Goal: Use online tool/utility: Utilize a website feature to perform a specific function

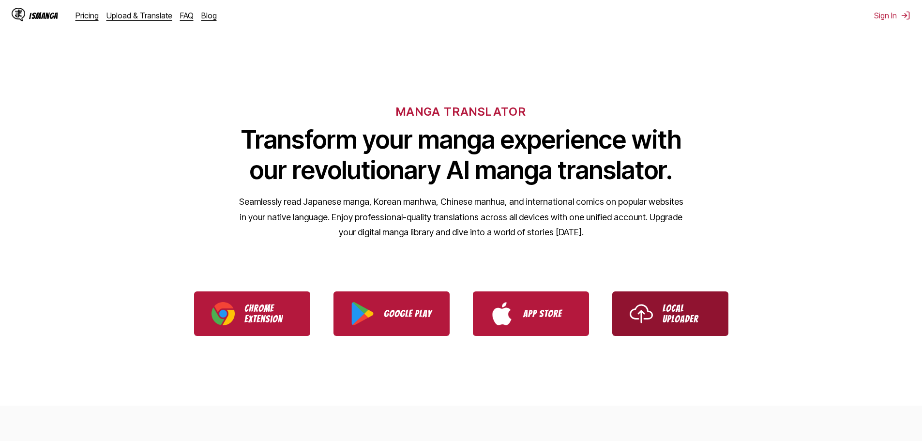
click at [669, 327] on link "Local Uploader" at bounding box center [670, 313] width 116 height 45
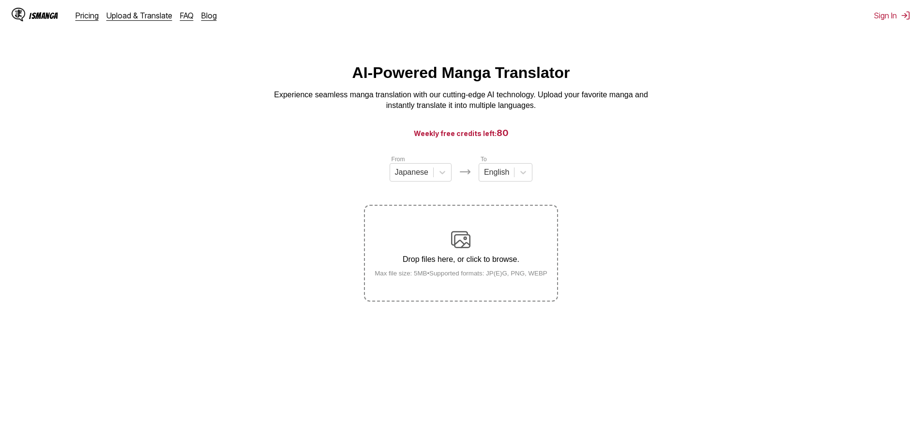
click at [456, 242] on img at bounding box center [460, 239] width 19 height 19
click at [0, 0] on input "Drop files here, or click to browse. Max file size: 5MB • Supported formats: JP…" at bounding box center [0, 0] width 0 height 0
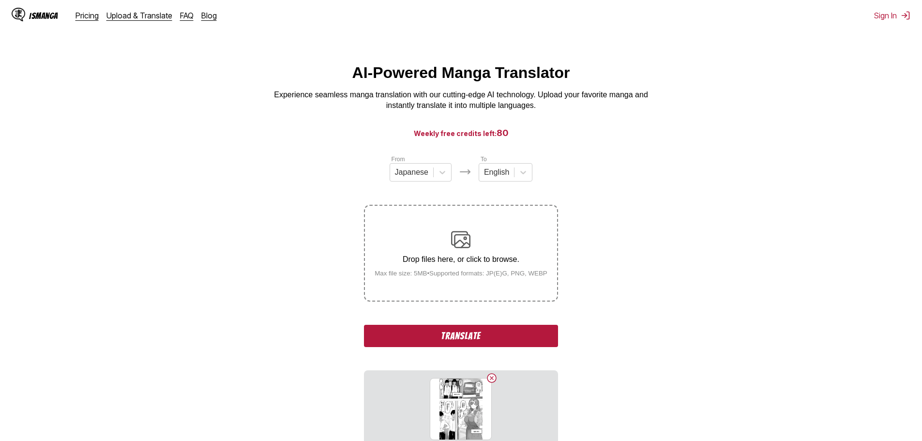
click at [514, 332] on button "Translate" at bounding box center [461, 336] width 194 height 22
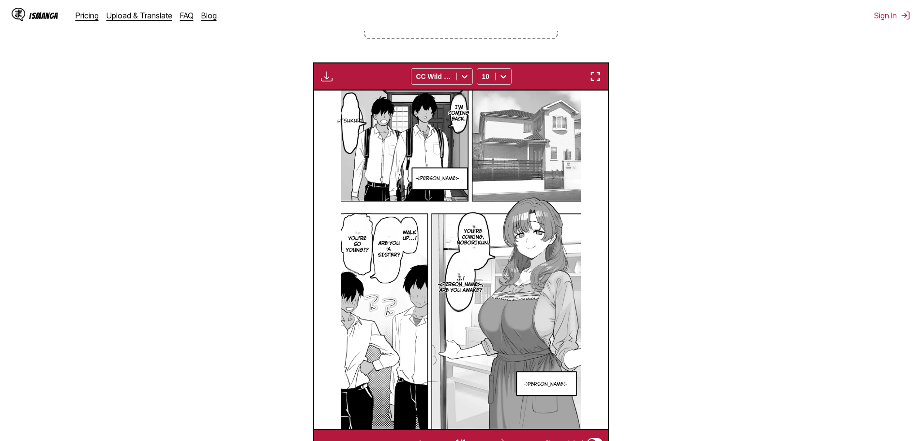
scroll to position [238, 0]
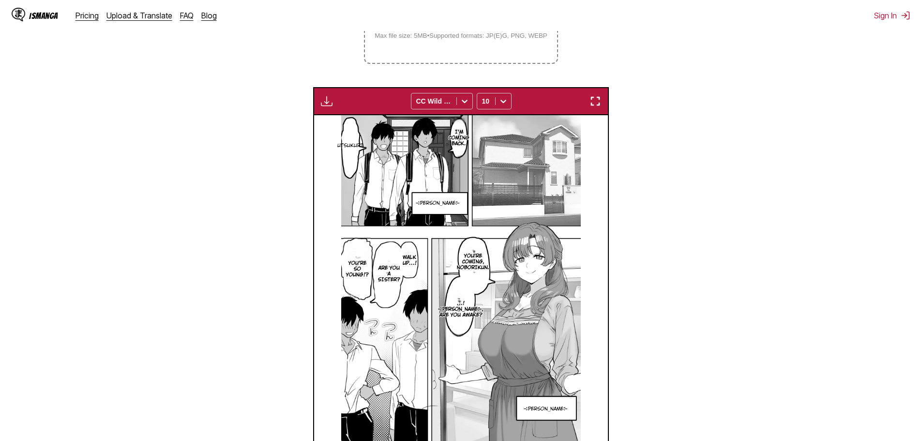
click at [341, 144] on p "Utsukuri" at bounding box center [351, 146] width 30 height 10
drag, startPoint x: 354, startPoint y: 143, endPoint x: 396, endPoint y: 146, distance: 41.3
click at [396, 146] on div "Utsukuri" at bounding box center [374, 144] width 60 height 30
click at [771, 199] on section "From Japanese To English Drop files here, or click to browse. Max file size: 5M…" at bounding box center [461, 199] width 907 height 565
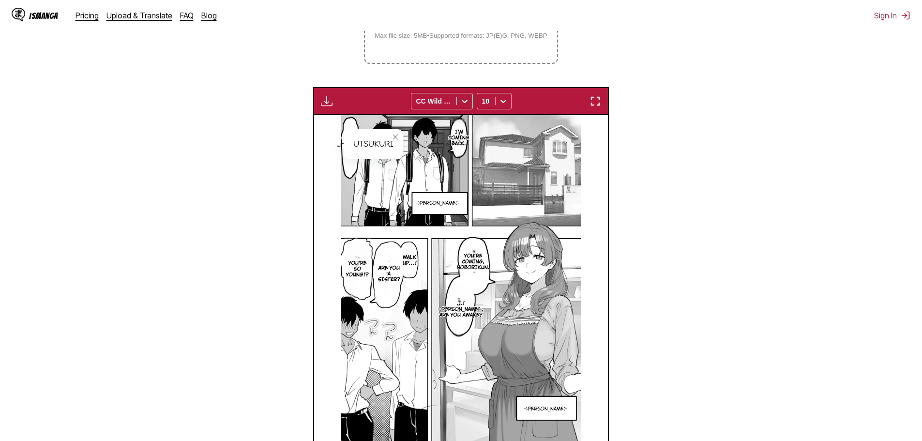
click at [395, 139] on icon "close-tooltip" at bounding box center [395, 137] width 7 height 7
